Goal: Communication & Community: Answer question/provide support

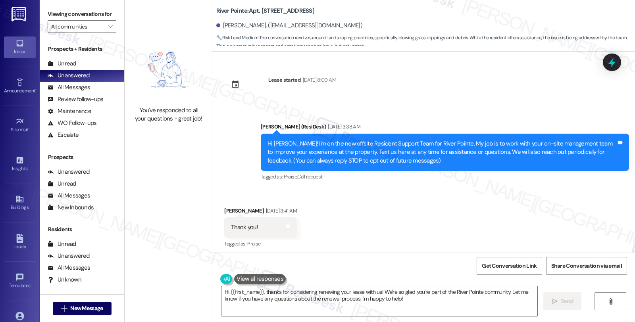
scroll to position [5386, 0]
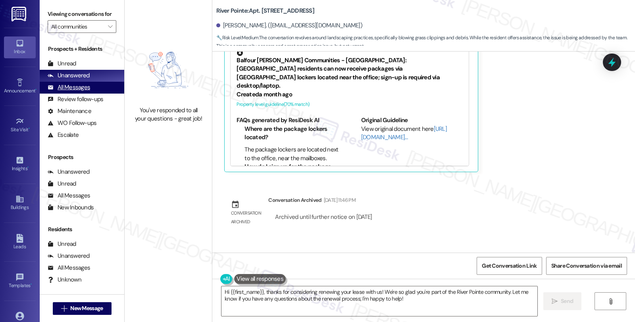
click at [90, 93] on div "All Messages (undefined)" at bounding box center [82, 88] width 85 height 12
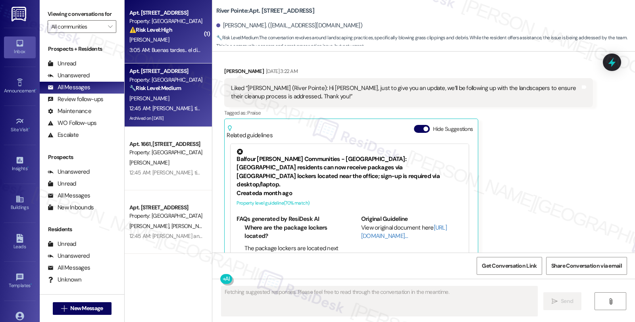
scroll to position [5252, 0]
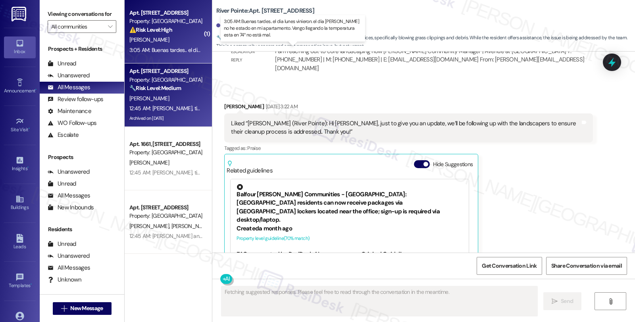
click at [168, 48] on div "3:05 AM: Buenas tardes.. el dia lunes vinieron. el dia [PERSON_NAME] no he esta…" at bounding box center [311, 49] width 365 height 7
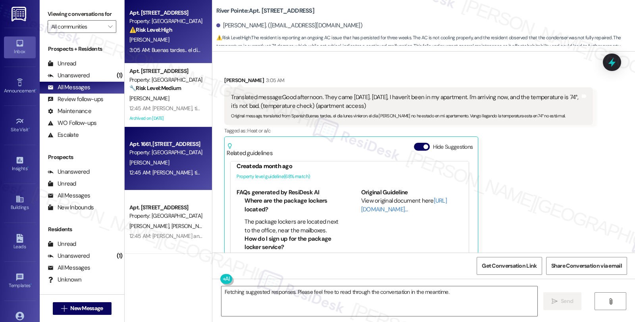
scroll to position [75, 0]
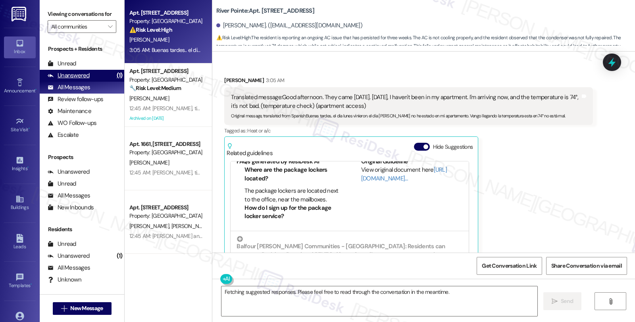
click at [79, 79] on div "Unanswered (1)" at bounding box center [82, 76] width 85 height 12
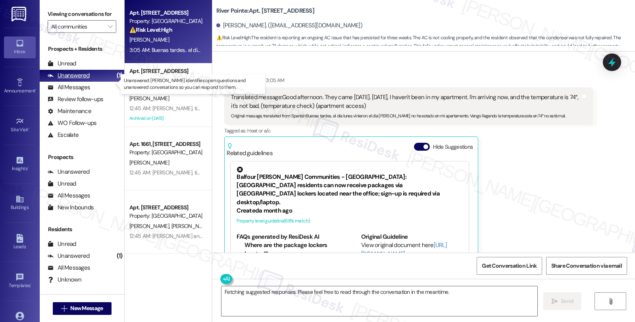
click at [79, 80] on div "Unanswered" at bounding box center [69, 75] width 42 height 8
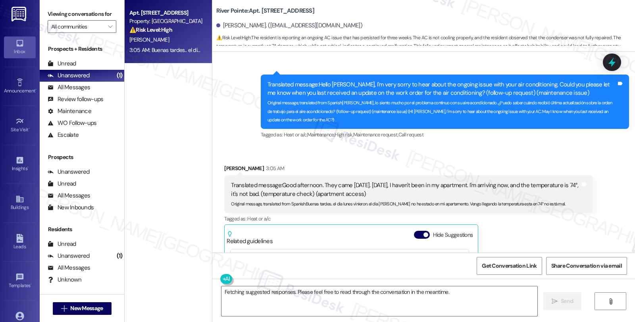
scroll to position [4182, 0]
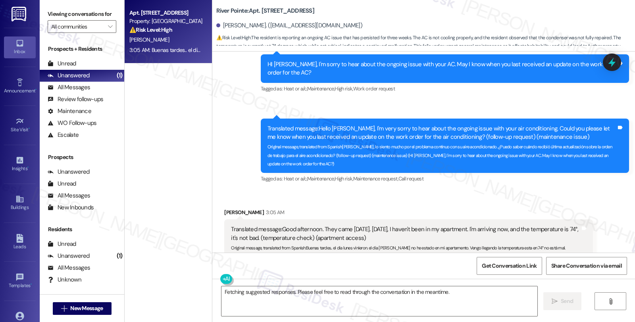
click at [224, 208] on div "[PERSON_NAME] 3:05 AM" at bounding box center [408, 213] width 368 height 11
click at [311, 302] on textarea "Fetching suggested responses. Please feel free to read through the conversation…" at bounding box center [380, 302] width 316 height 30
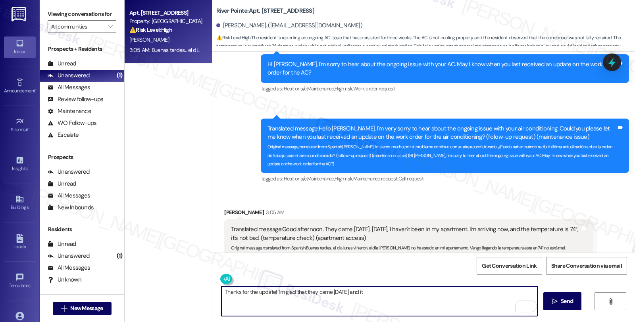
click at [376, 291] on textarea "Thanks for the update! I'm glad that they came [DATE] and it" at bounding box center [380, 302] width 316 height 30
click at [462, 293] on textarea "Thanks for the update! I'm glad that they came [DATE], and the current temperat…" at bounding box center [380, 302] width 316 height 30
click at [398, 301] on textarea "Thanks for the update! I'm glad that they came [DATE], and the current temperat…" at bounding box center [380, 302] width 316 height 30
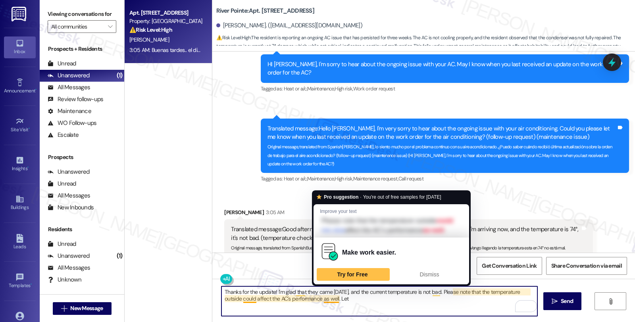
click at [334, 300] on textarea "Thanks for the update! I'm glad that they came [DATE], and the current temperat…" at bounding box center [380, 302] width 316 height 30
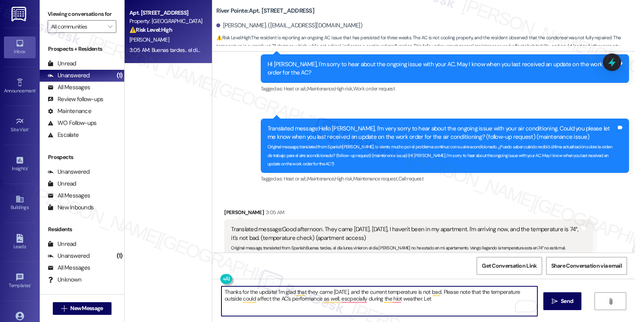
click at [446, 303] on textarea "Thanks for the update! I'm glad that they came [DATE], and the current temperat…" at bounding box center [380, 302] width 316 height 30
click at [342, 313] on textarea "Thanks for the update! I'm glad that they came [DATE], and the current temperat…" at bounding box center [380, 302] width 316 height 30
paste textarea "’m glad they came [DATE] and that the current temperature is comfortable. Pleas…"
type textarea "Thanks for the update! I’m glad they came [DATE] and that the current temperatu…"
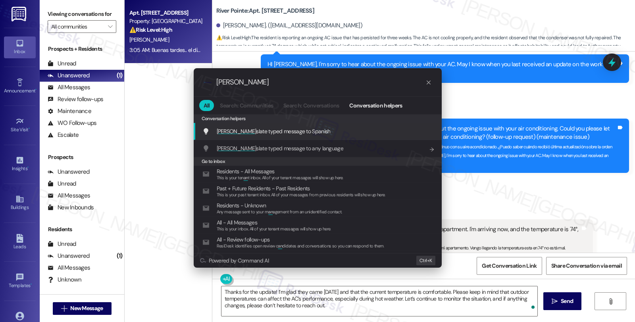
type input "[PERSON_NAME]"
click at [323, 133] on div "Tran slate typed message to Spanish Add shortcut" at bounding box center [319, 131] width 232 height 9
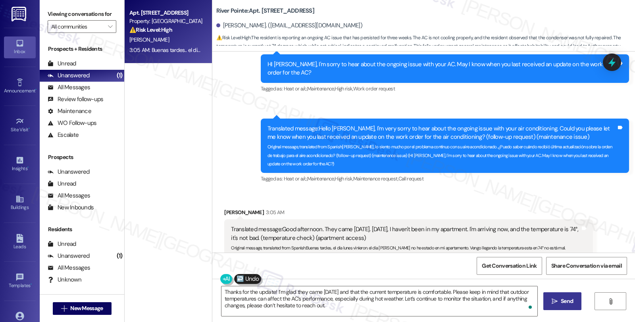
click at [566, 304] on span "Send" at bounding box center [567, 301] width 12 height 8
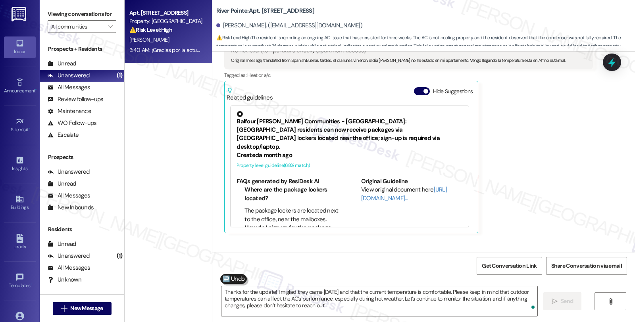
scroll to position [4413, 0]
